Goal: Task Accomplishment & Management: Use online tool/utility

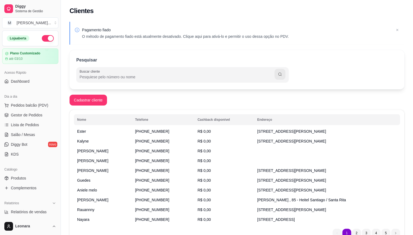
drag, startPoint x: 0, startPoint y: 0, endPoint x: 142, endPoint y: 78, distance: 162.3
click at [142, 78] on input "Buscar cliente" at bounding box center [177, 76] width 195 height 5
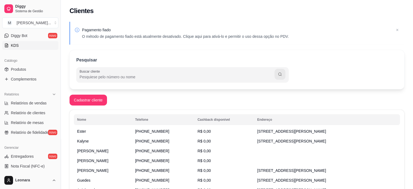
scroll to position [136, 0]
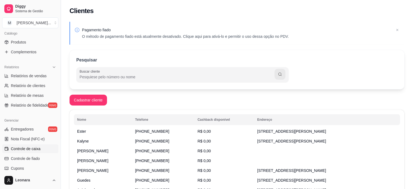
click at [37, 150] on span "Controle de caixa" at bounding box center [26, 148] width 30 height 5
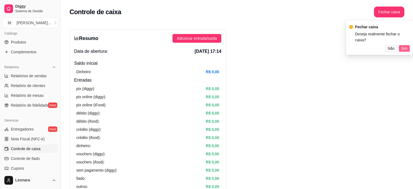
click at [406, 48] on span "Sim" at bounding box center [404, 48] width 7 height 6
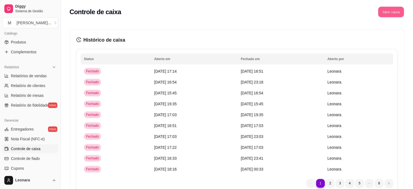
click at [389, 14] on button "Abrir caixa" at bounding box center [391, 12] width 26 height 11
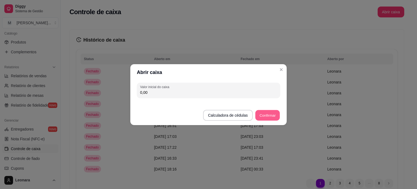
click at [265, 118] on button "Confirmar" at bounding box center [267, 115] width 25 height 11
